Goal: Task Accomplishment & Management: Use online tool/utility

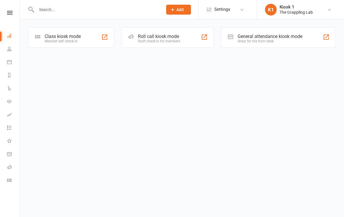
click at [77, 27] on div "Class kiosk mode Member self check-in" at bounding box center [71, 37] width 86 height 20
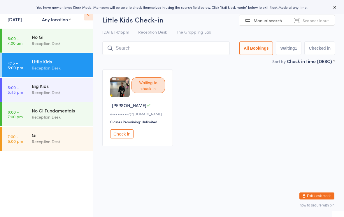
click at [56, 40] on div "No Gi" at bounding box center [60, 37] width 56 height 6
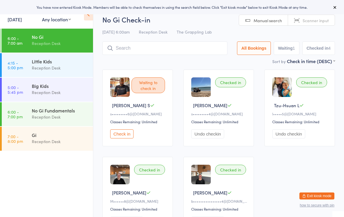
click at [125, 137] on button "Check in" at bounding box center [121, 133] width 23 height 9
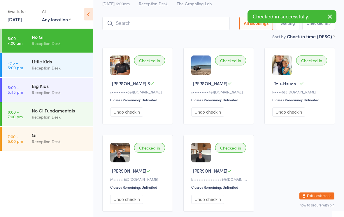
click at [146, 25] on input "search" at bounding box center [165, 23] width 127 height 13
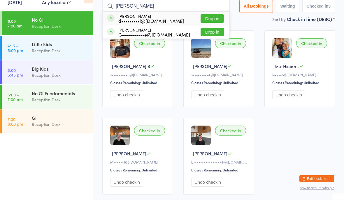
type input "Dale"
click at [209, 32] on button "Drop in" at bounding box center [212, 36] width 23 height 8
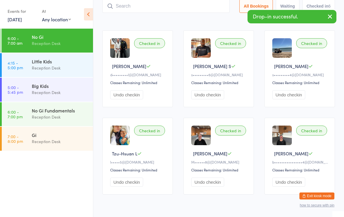
click at [122, 11] on input "search" at bounding box center [165, 5] width 127 height 13
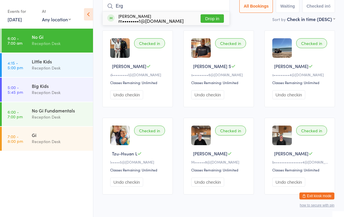
type input "Erg"
click at [212, 15] on button "Drop in" at bounding box center [212, 18] width 23 height 8
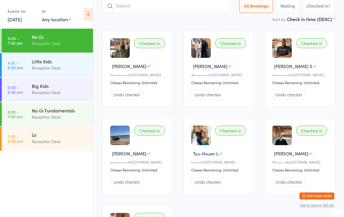
click at [174, 3] on input "search" at bounding box center [165, 5] width 127 height 13
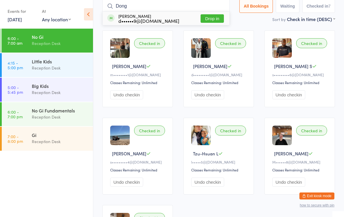
type input "Dong"
click at [210, 20] on button "Drop in" at bounding box center [212, 18] width 23 height 8
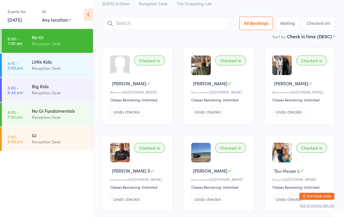
scroll to position [22, 0]
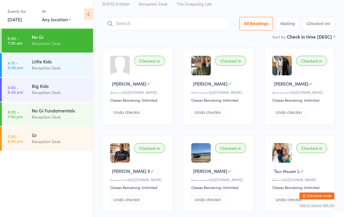
click at [153, 21] on input "search" at bounding box center [165, 23] width 127 height 13
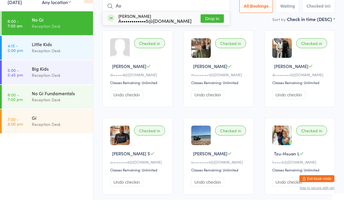
type input "Av"
click at [210, 32] on button "Drop in" at bounding box center [212, 36] width 23 height 8
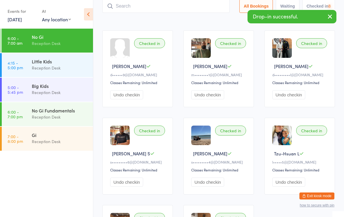
click at [139, 7] on input "search" at bounding box center [165, 5] width 127 height 13
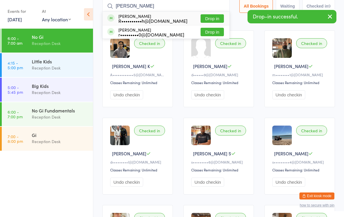
type input "Rish"
click at [211, 36] on button "Drop in" at bounding box center [212, 32] width 23 height 8
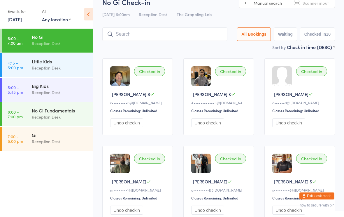
scroll to position [0, 0]
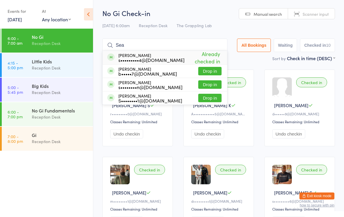
type input "Sean"
